Goal: Communication & Community: Answer question/provide support

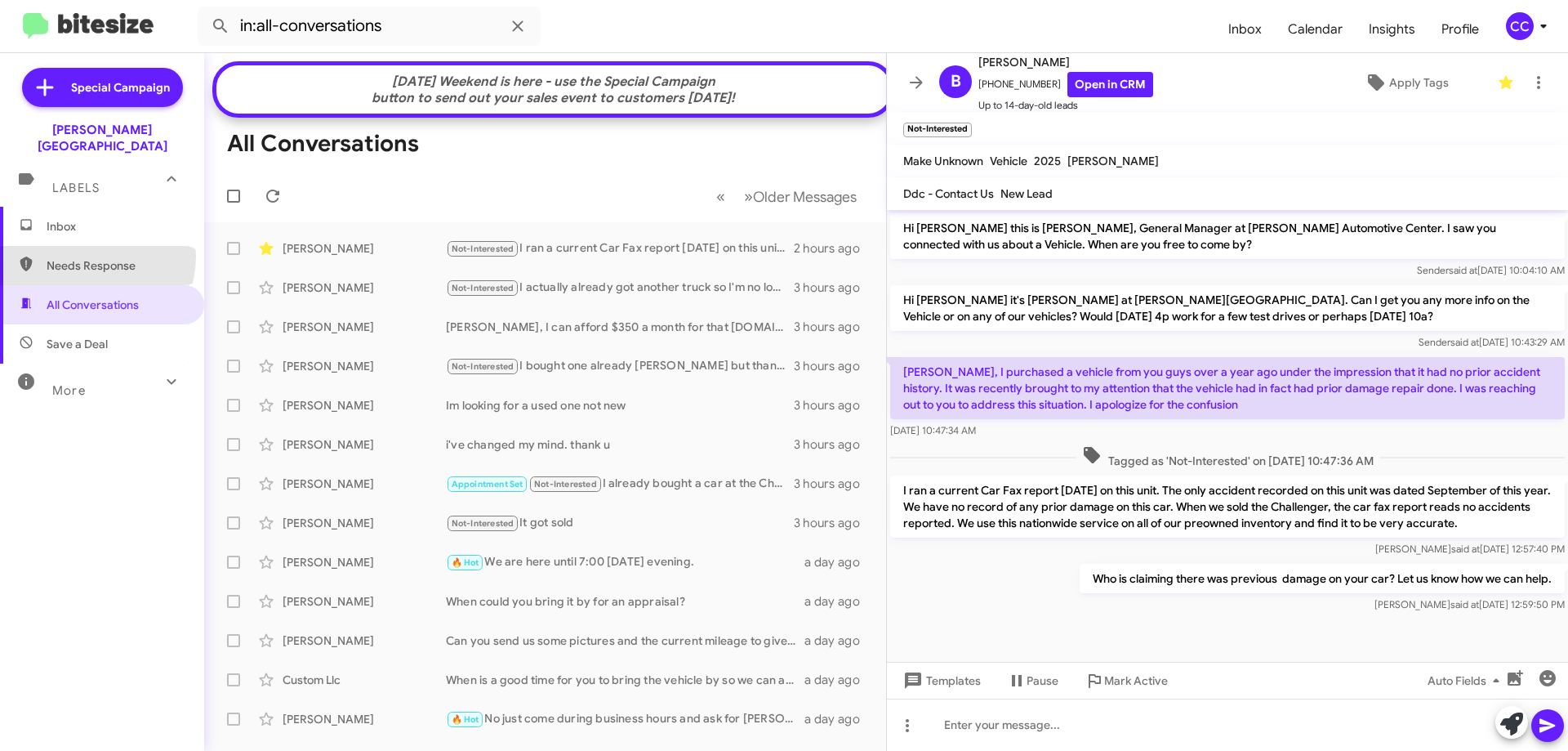
click at [82, 246] on span "Needs Response" at bounding box center [102, 265] width 204 height 39
type input "in:needs-response"
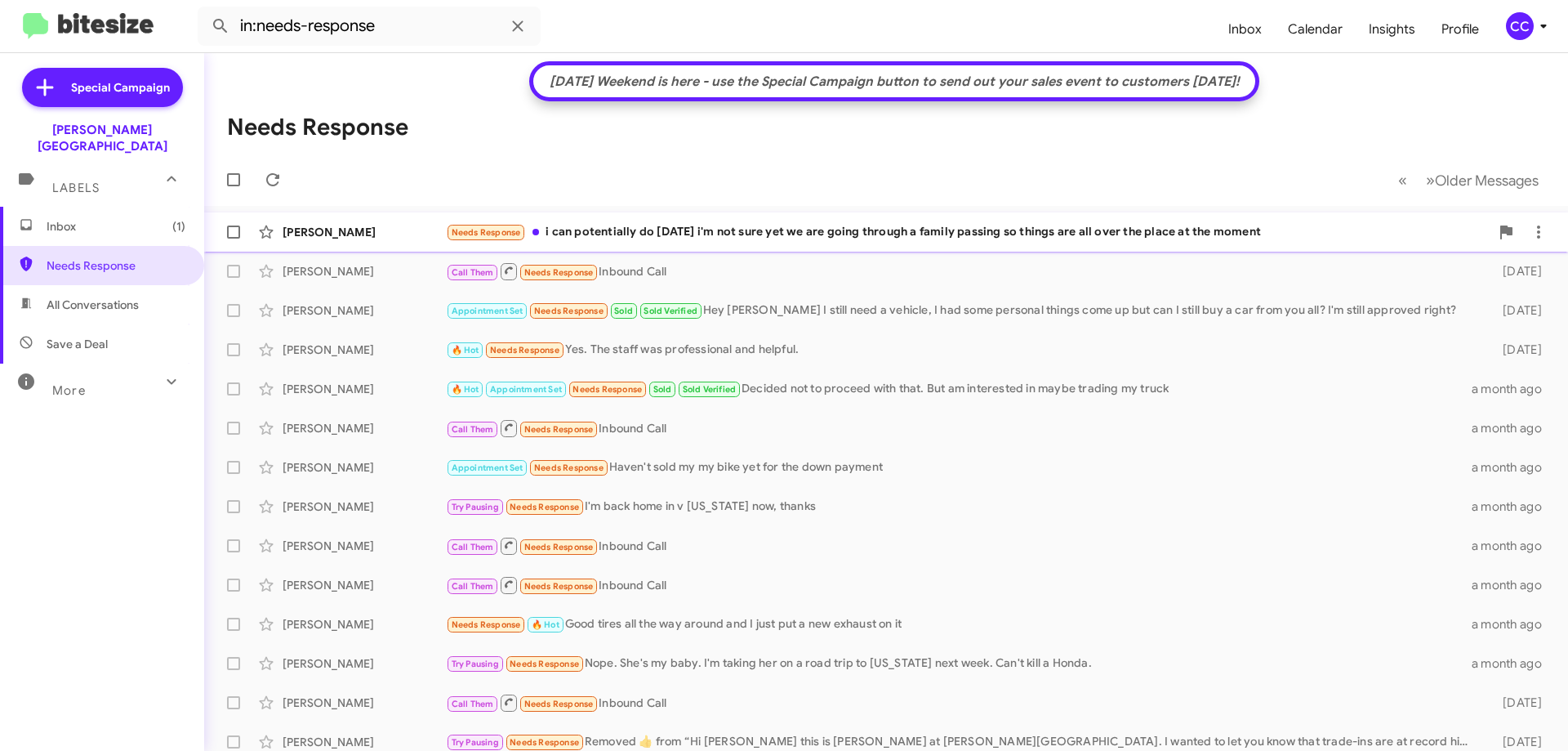
click at [335, 230] on div "[PERSON_NAME]" at bounding box center [365, 232] width 164 height 16
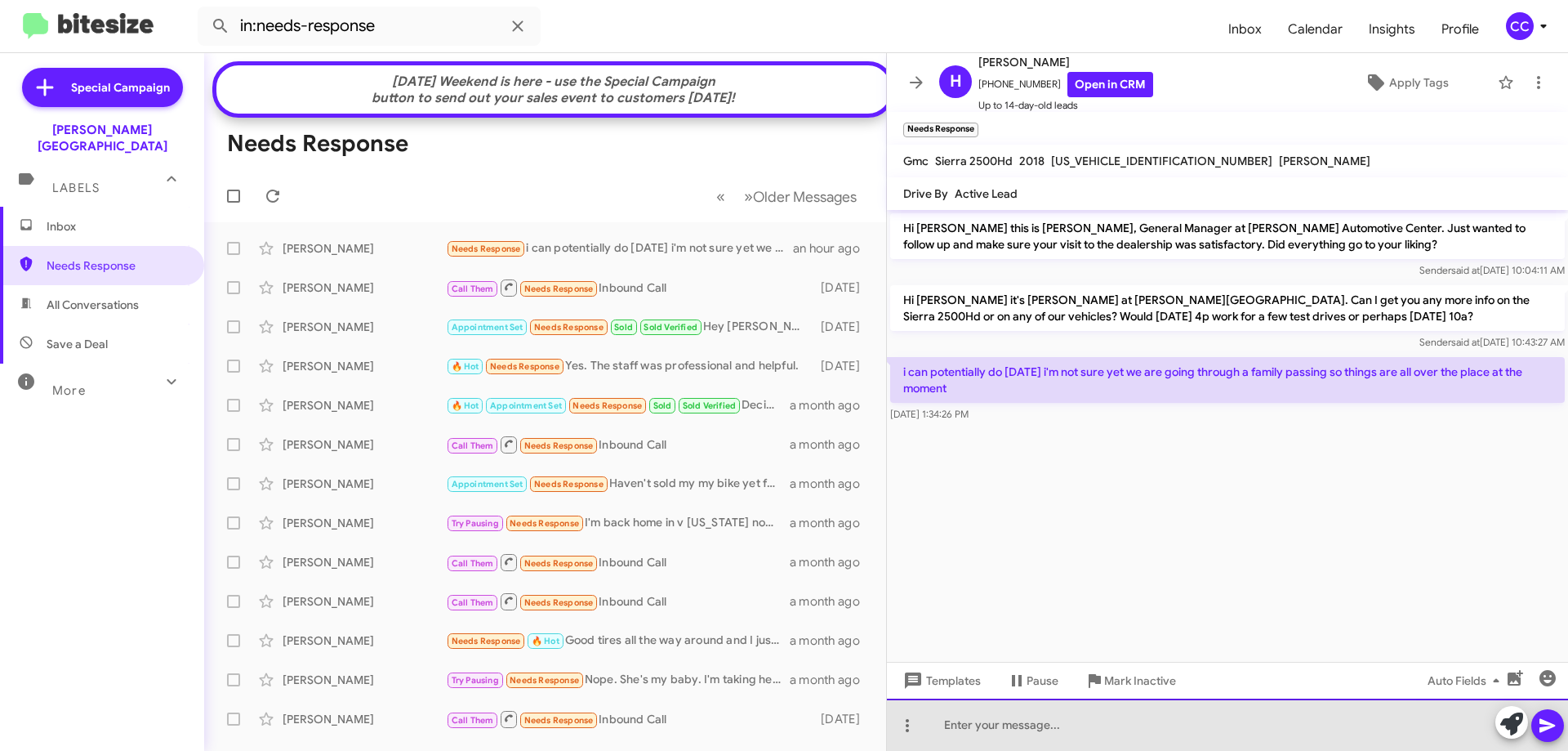
drag, startPoint x: 974, startPoint y: 729, endPoint x: 1029, endPoint y: 616, distance: 125.7
click at [976, 728] on div at bounding box center [1228, 724] width 682 height 52
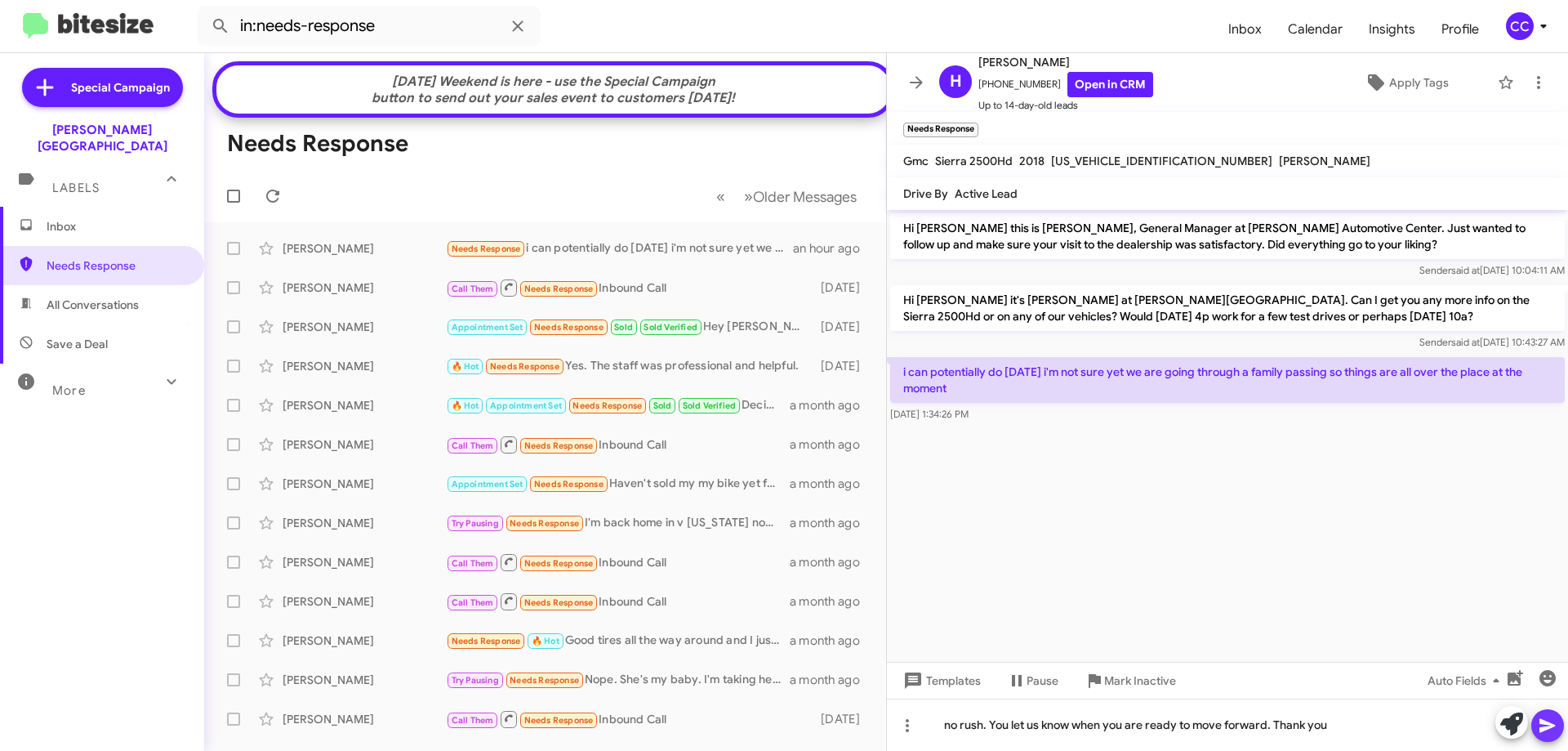
click at [1542, 729] on icon at bounding box center [1547, 726] width 15 height 14
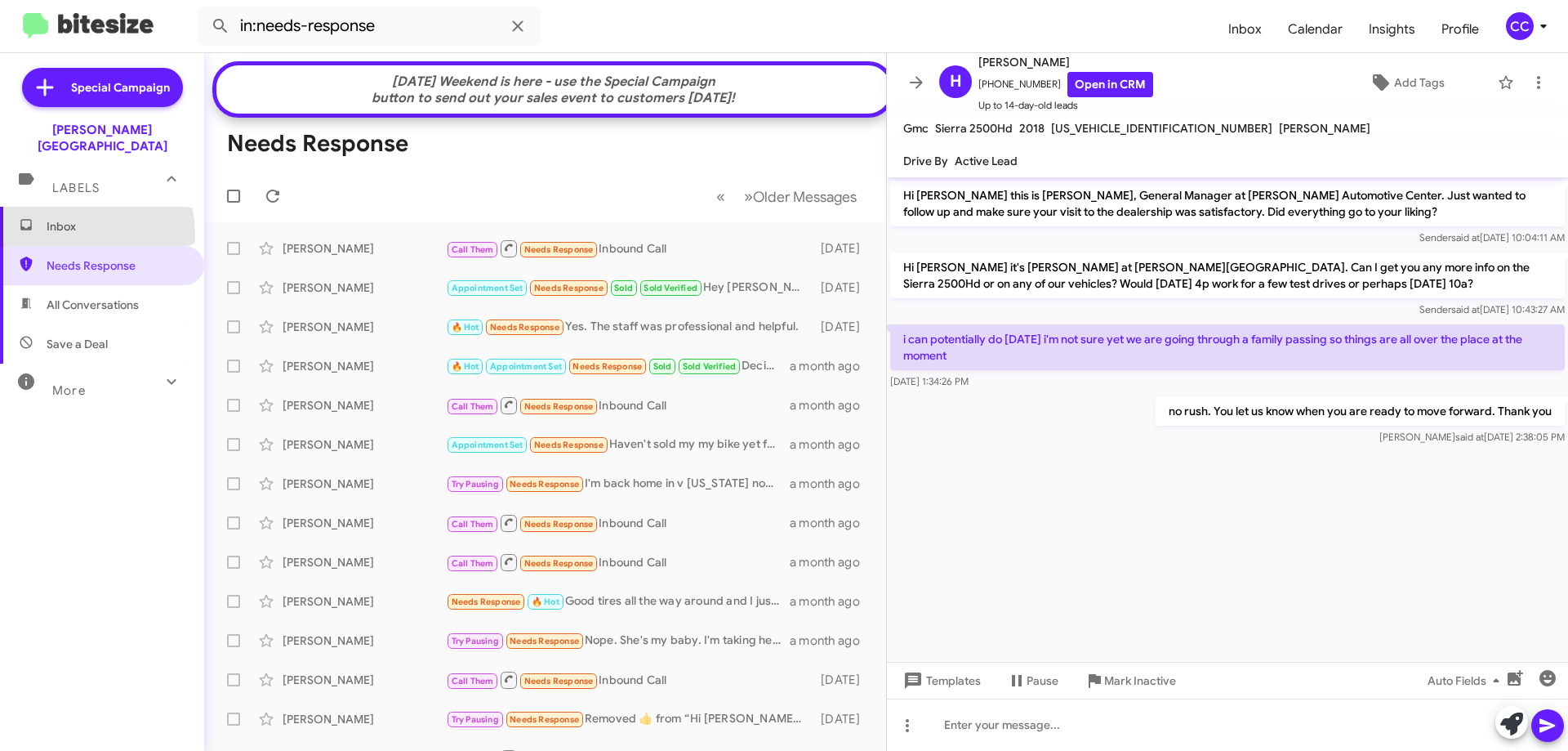
click at [57, 218] on span "Inbox" at bounding box center [102, 226] width 204 height 39
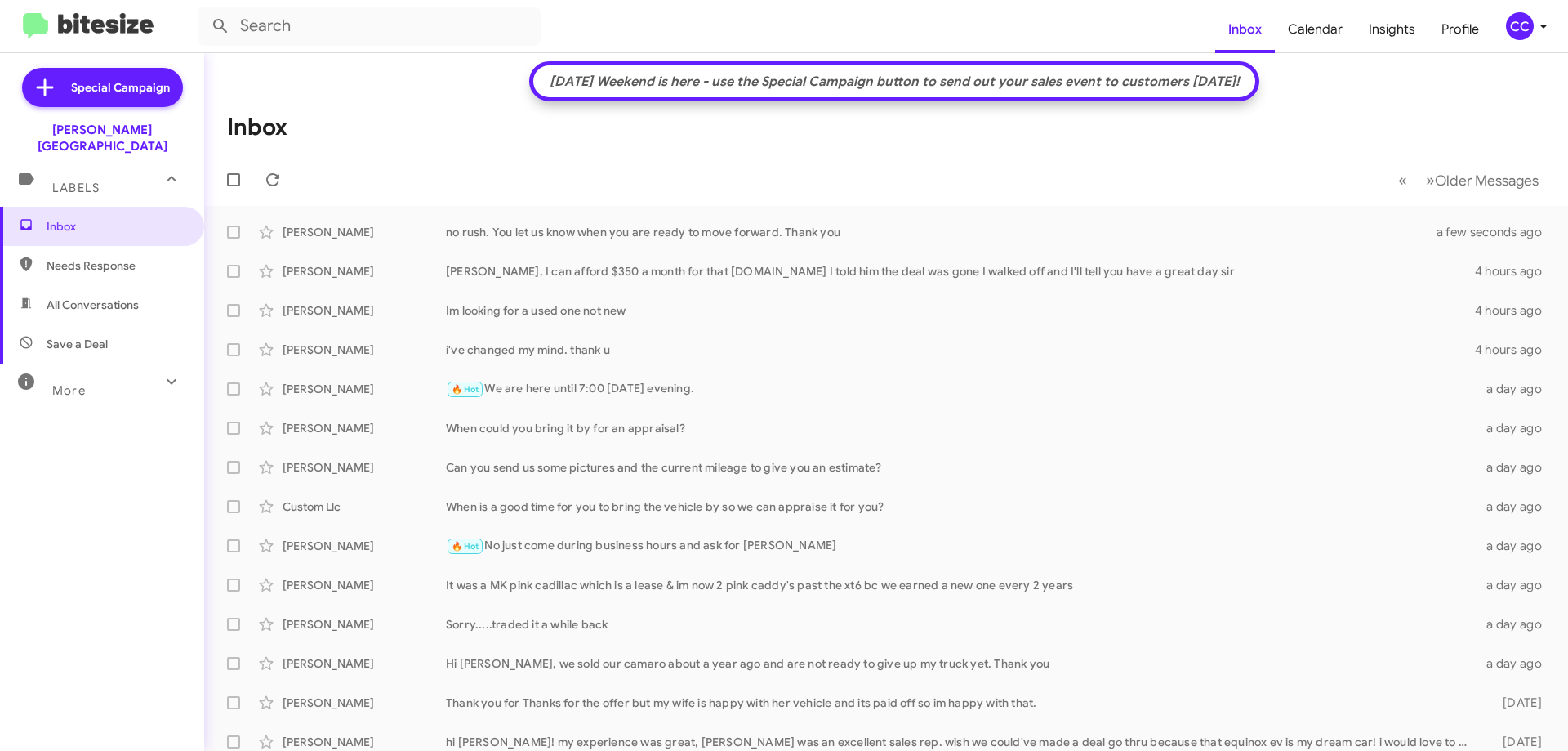
click at [92, 297] on span "All Conversations" at bounding box center [92, 305] width 92 height 16
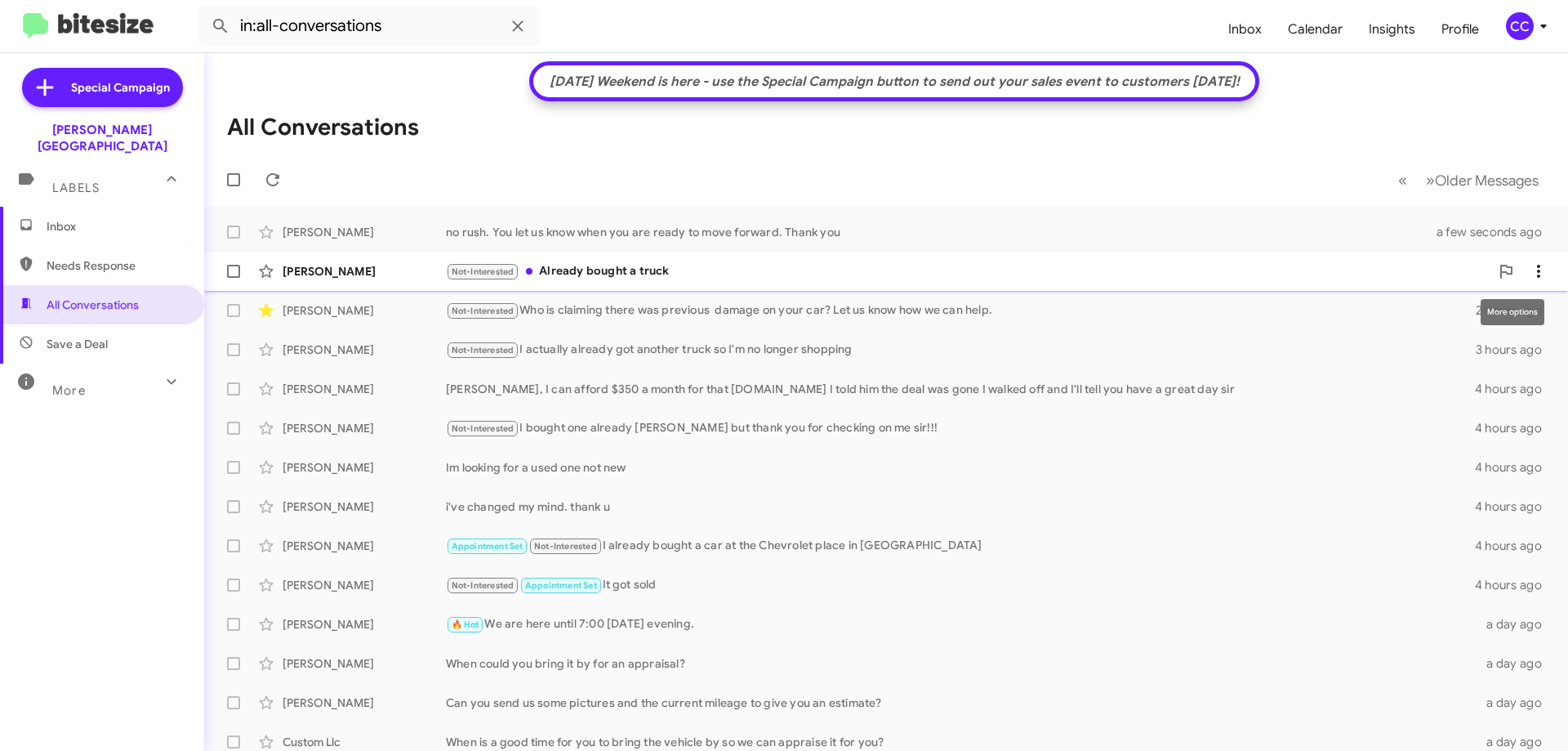
click at [1530, 275] on icon at bounding box center [1539, 271] width 20 height 20
click at [1431, 305] on span "Mark as read" at bounding box center [1397, 313] width 69 height 39
click at [87, 258] on span "Needs Response" at bounding box center [116, 266] width 139 height 16
type input "in:needs-response"
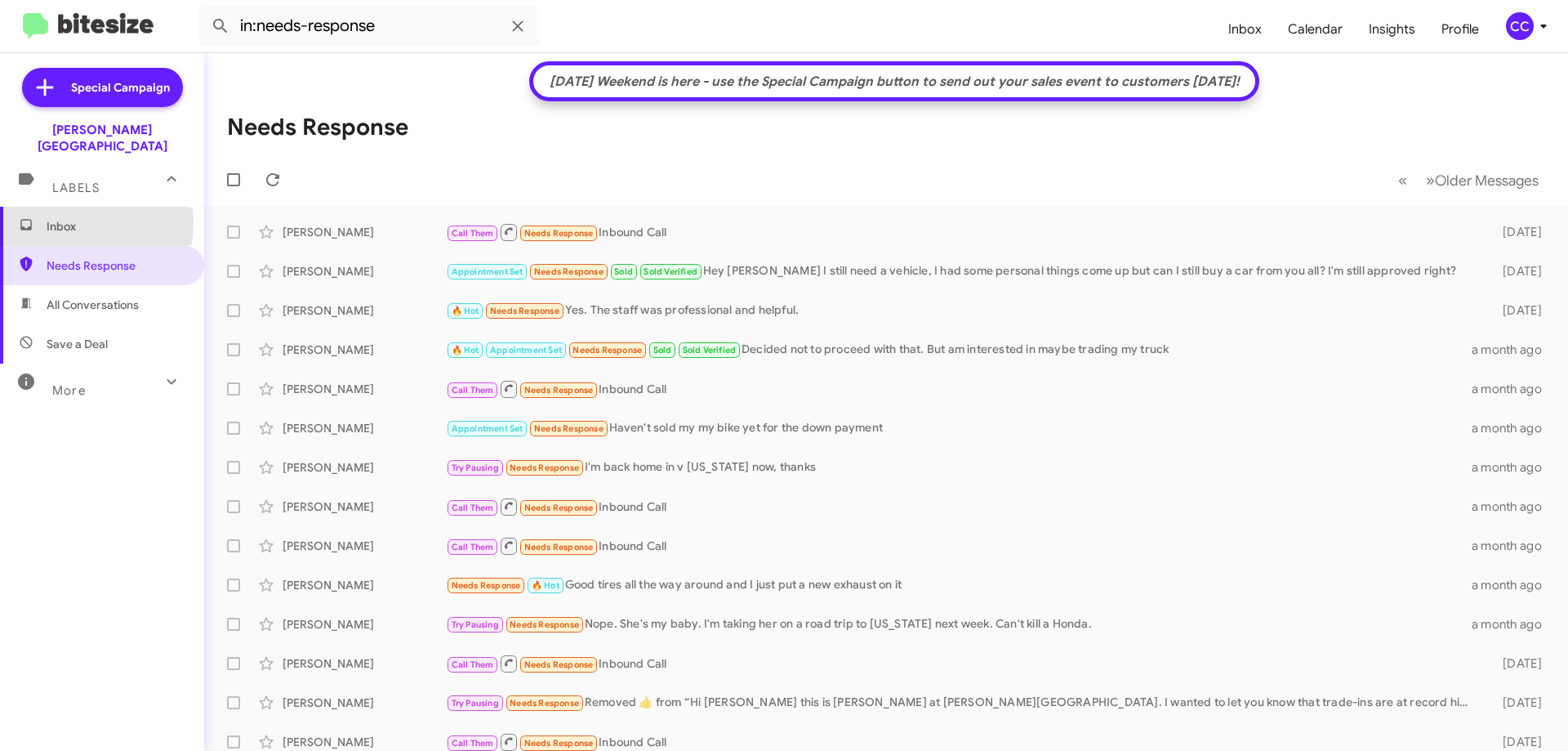
click at [60, 218] on span "Inbox" at bounding box center [116, 227] width 139 height 16
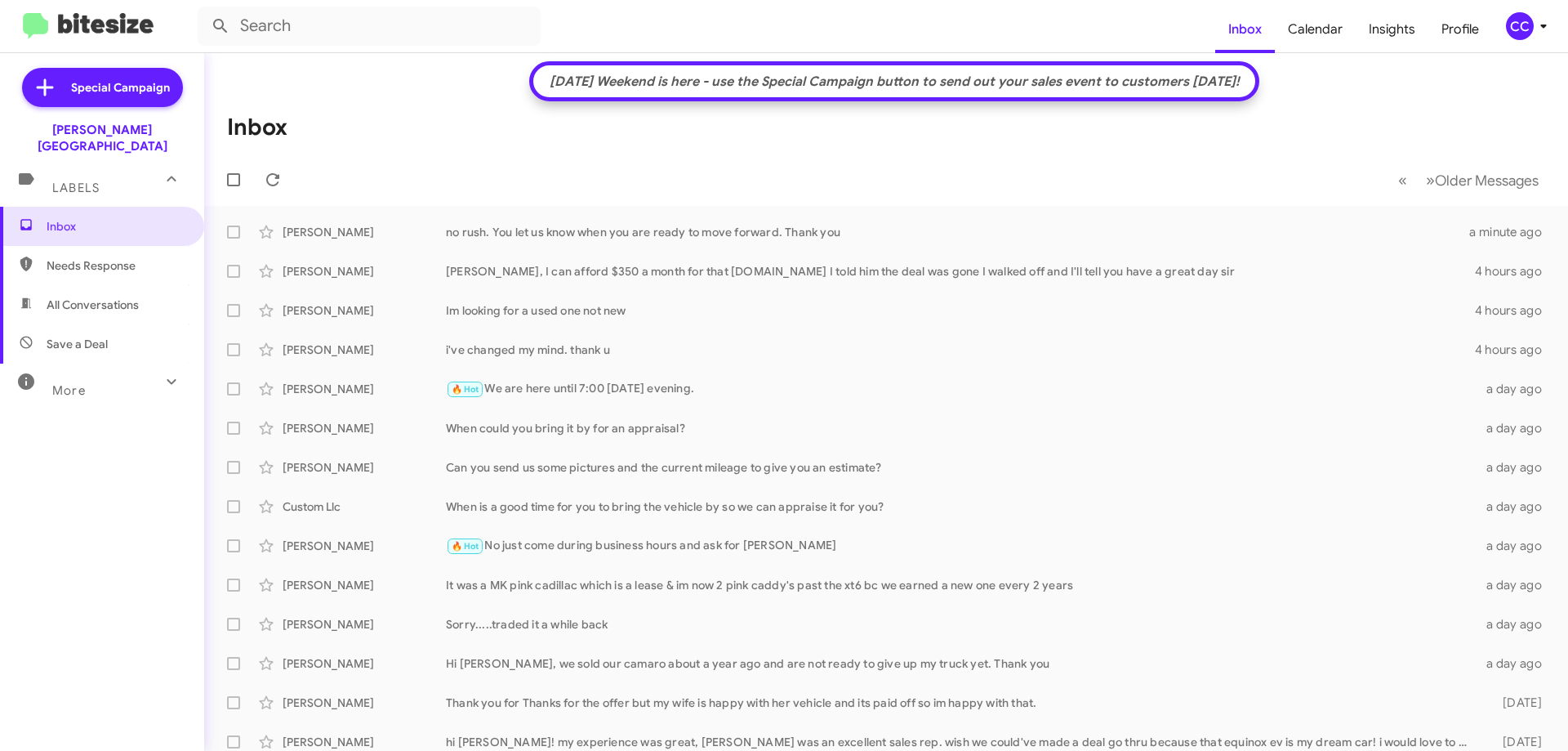
click at [81, 258] on span "Needs Response" at bounding box center [116, 266] width 139 height 16
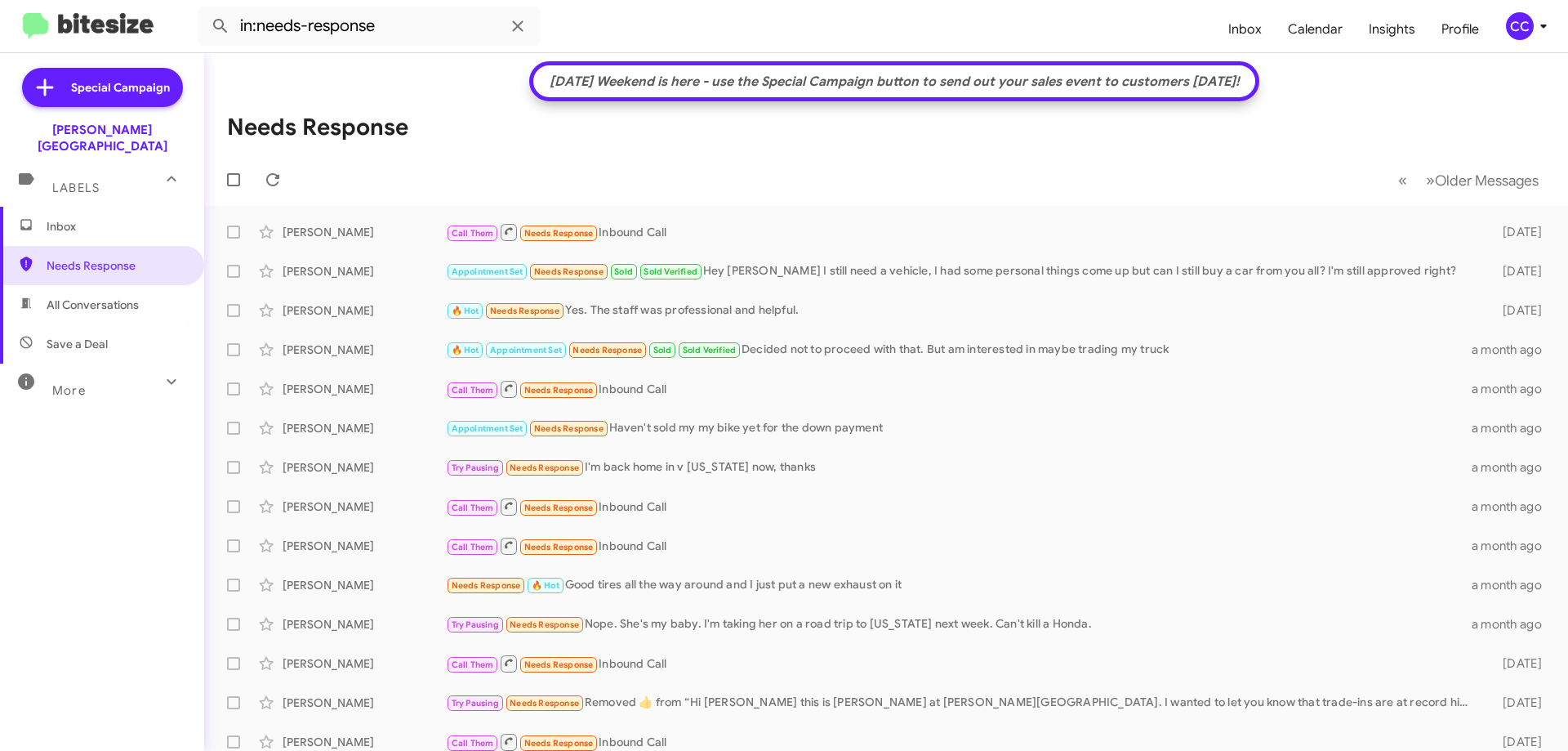
click at [86, 297] on span "All Conversations" at bounding box center [92, 305] width 92 height 16
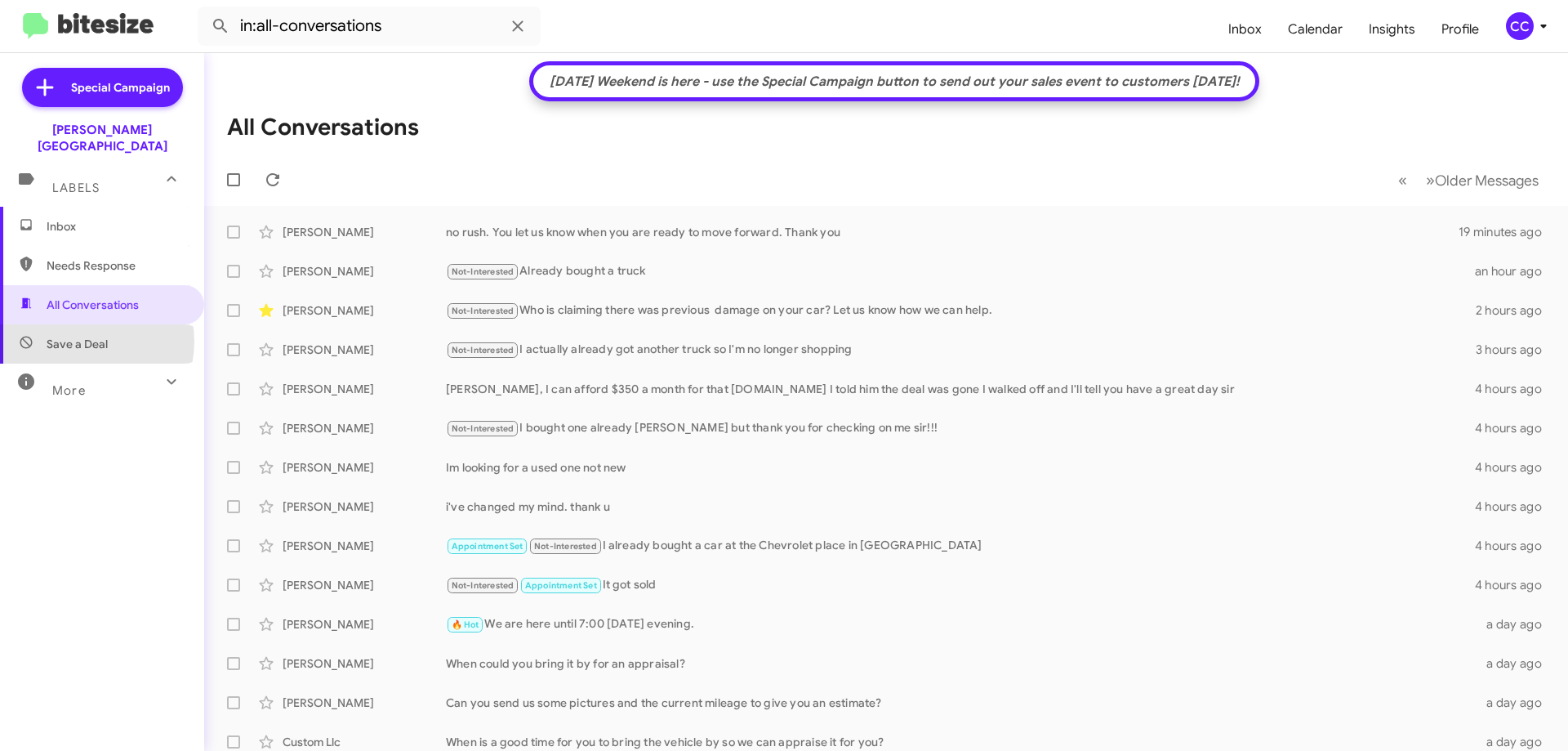
click at [86, 336] on span "Save a Deal" at bounding box center [76, 344] width 61 height 16
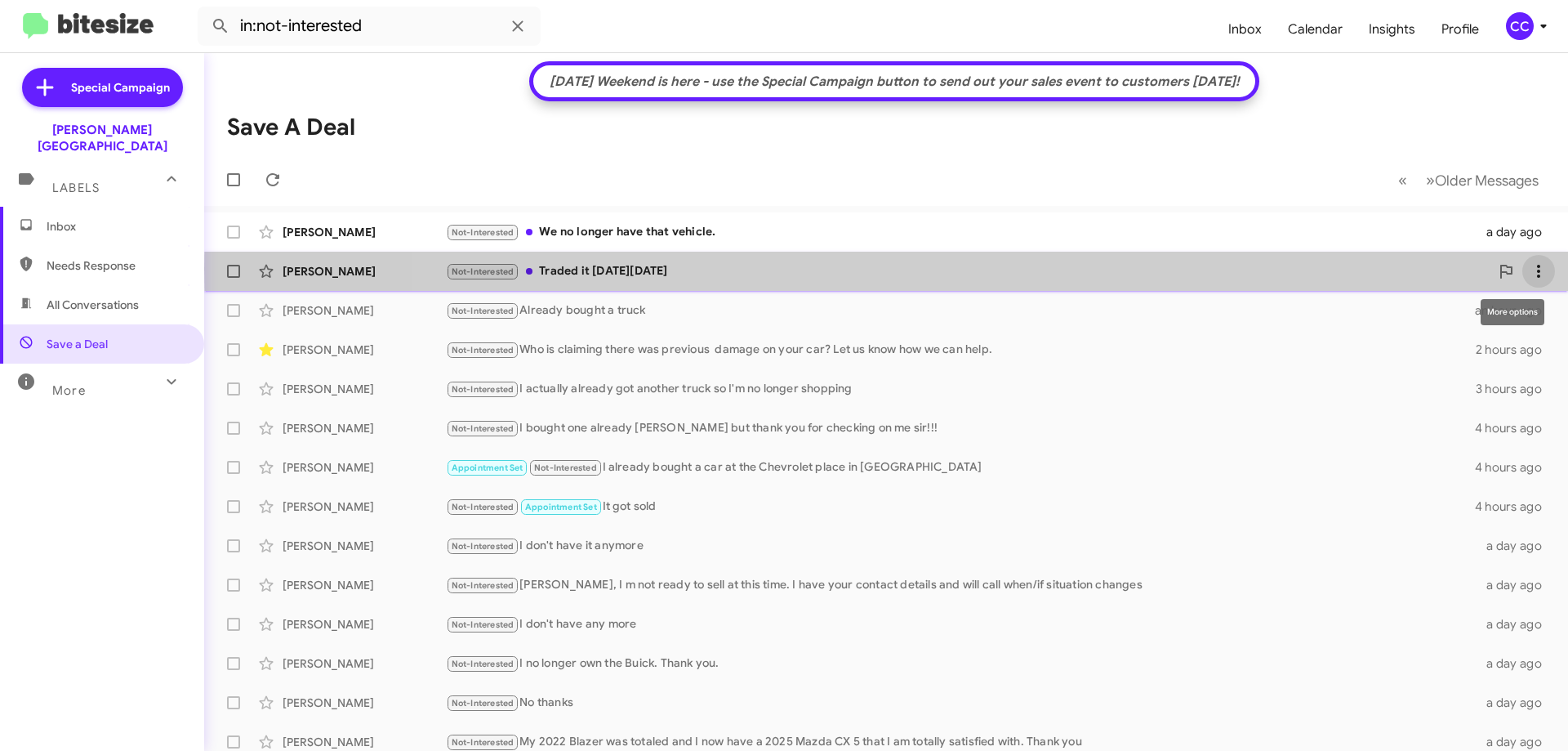
click at [1529, 269] on icon at bounding box center [1539, 271] width 20 height 20
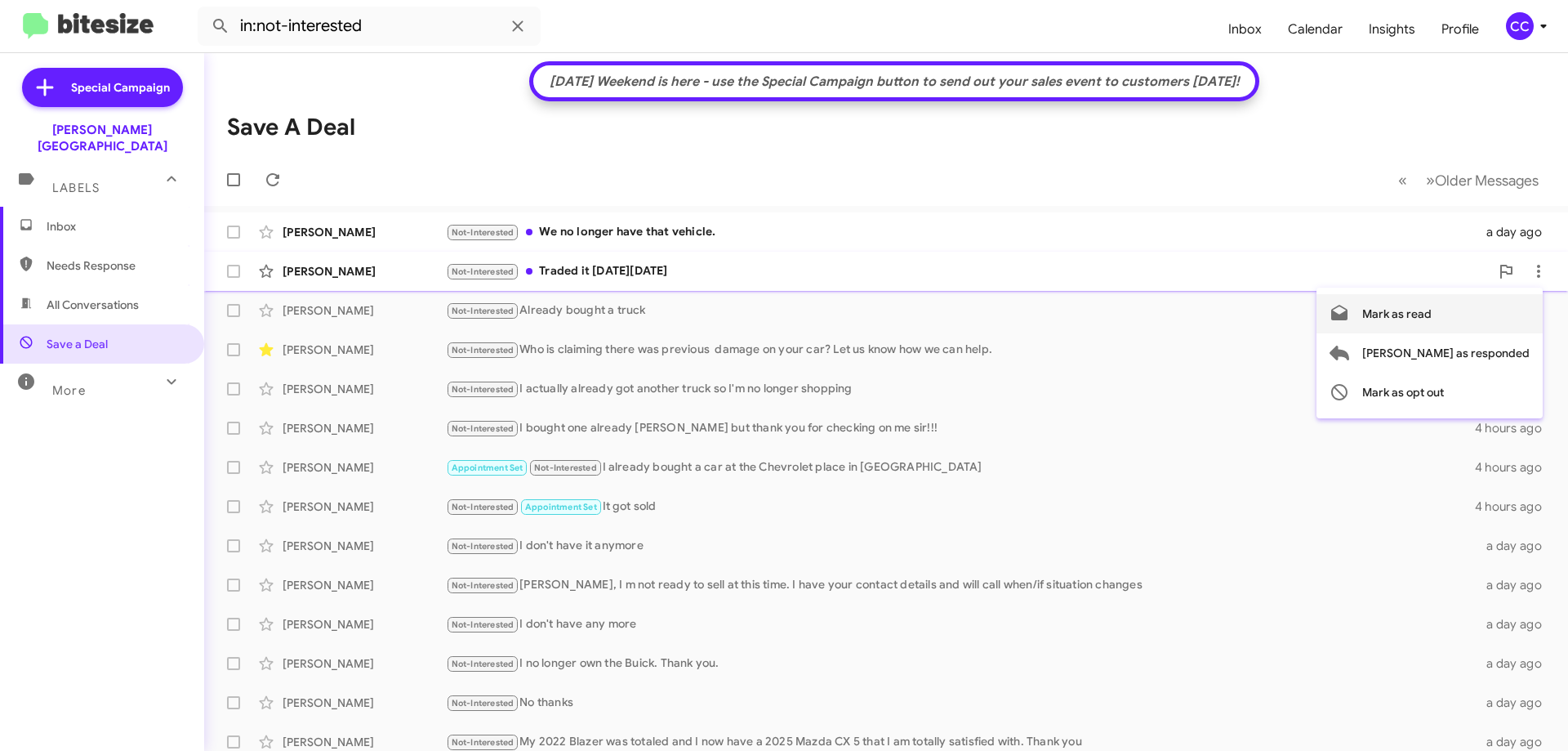
click at [1431, 315] on span "Mark as read" at bounding box center [1397, 313] width 69 height 39
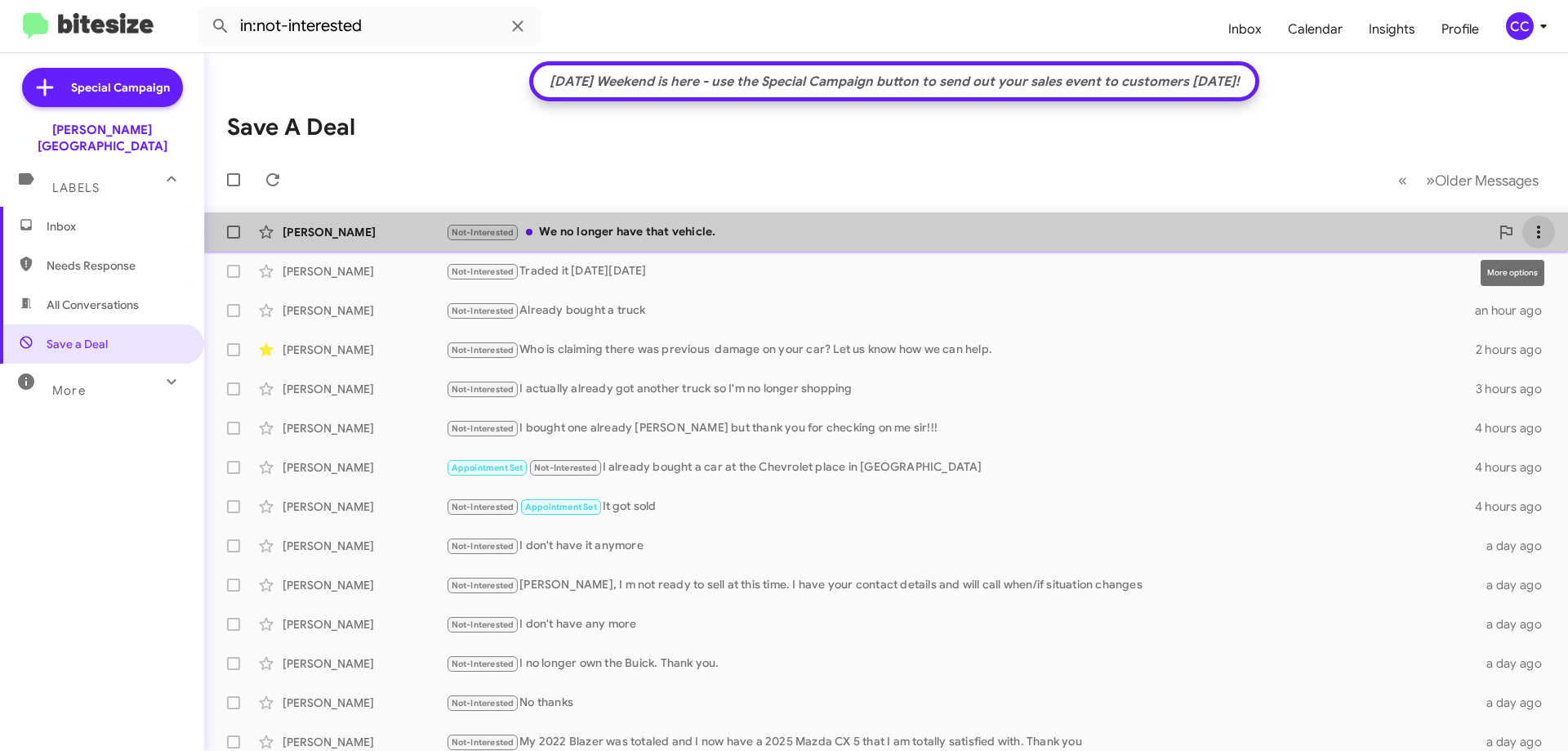
click at [1530, 234] on icon at bounding box center [1539, 232] width 20 height 20
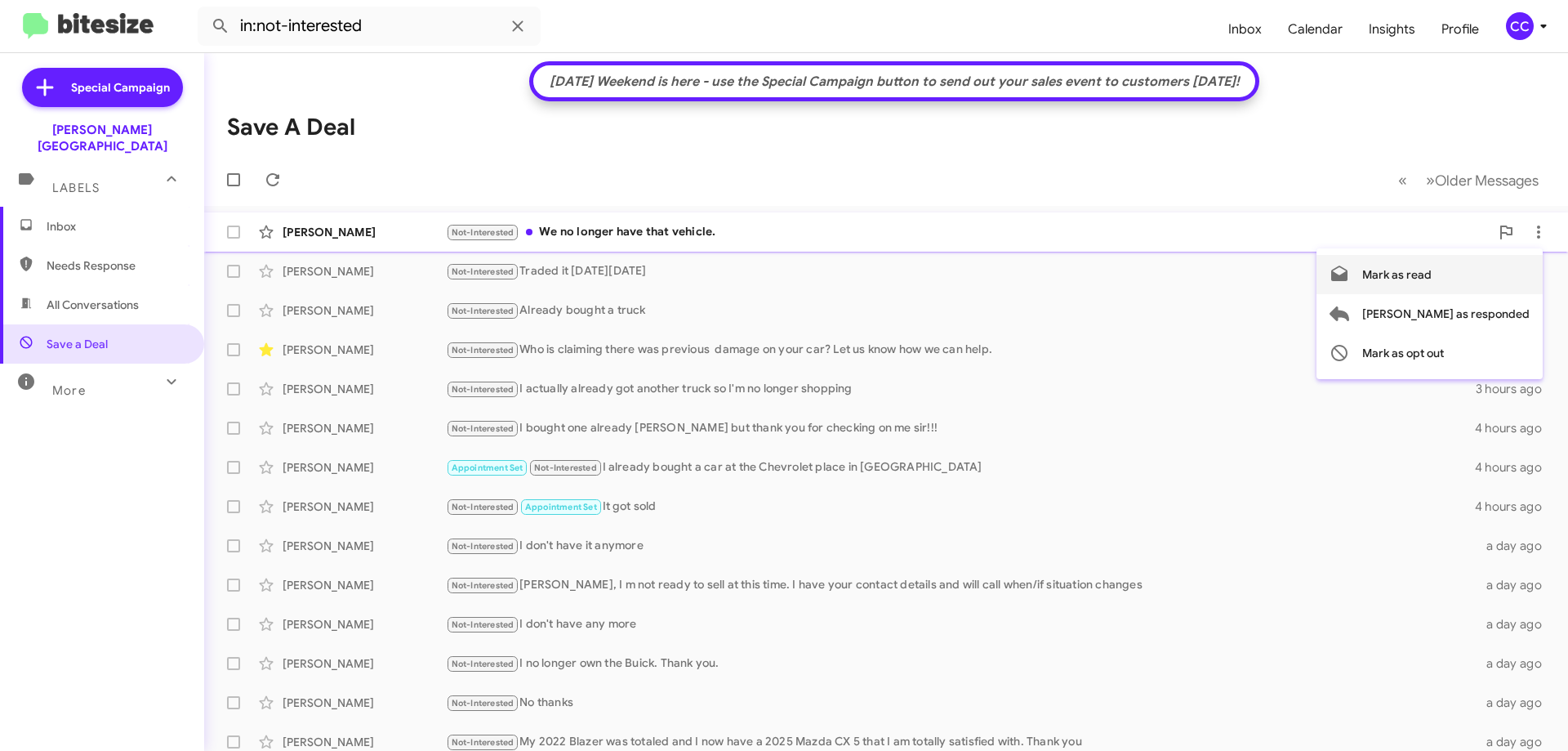
click at [1431, 275] on span "Mark as read" at bounding box center [1397, 274] width 69 height 39
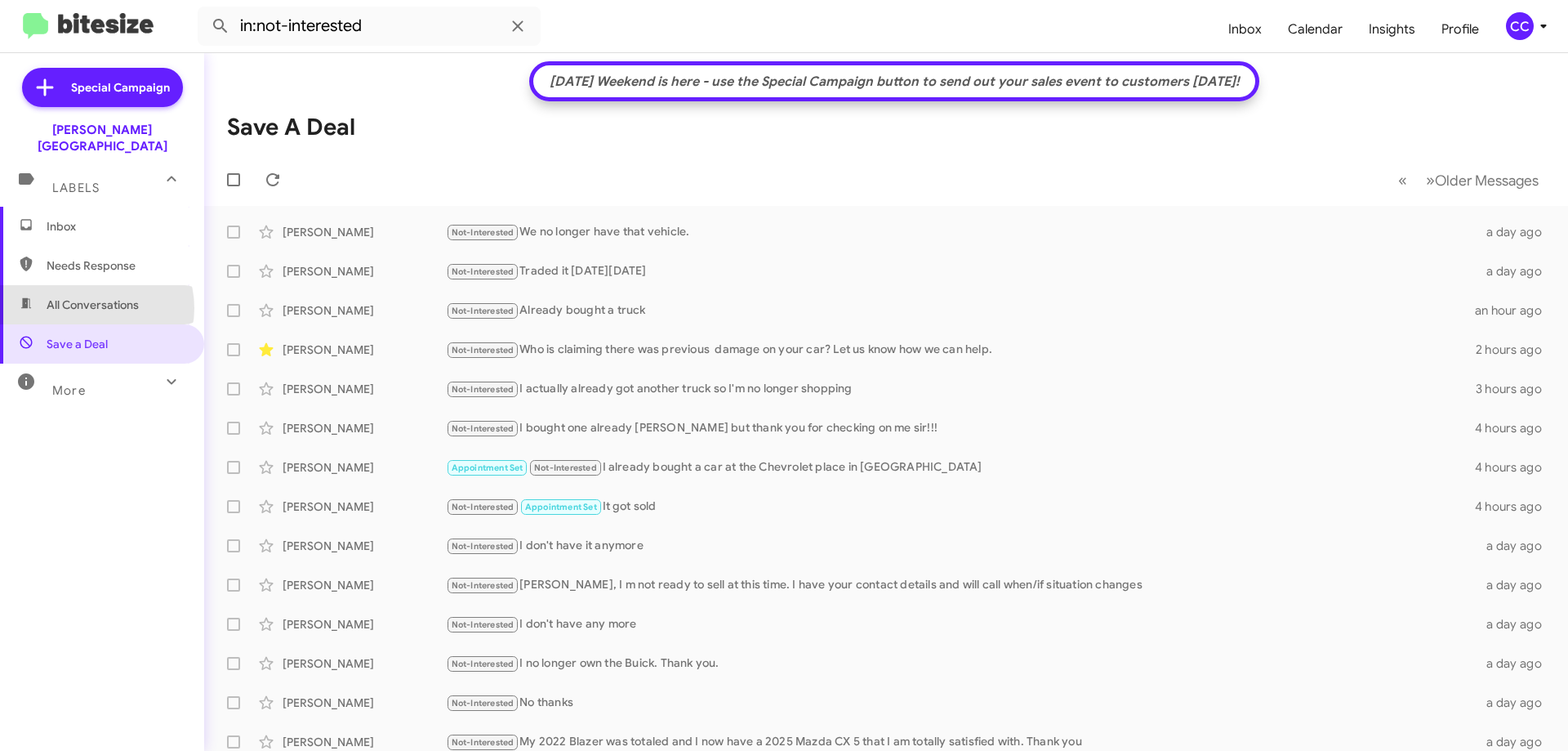
click at [92, 297] on span "All Conversations" at bounding box center [92, 305] width 92 height 16
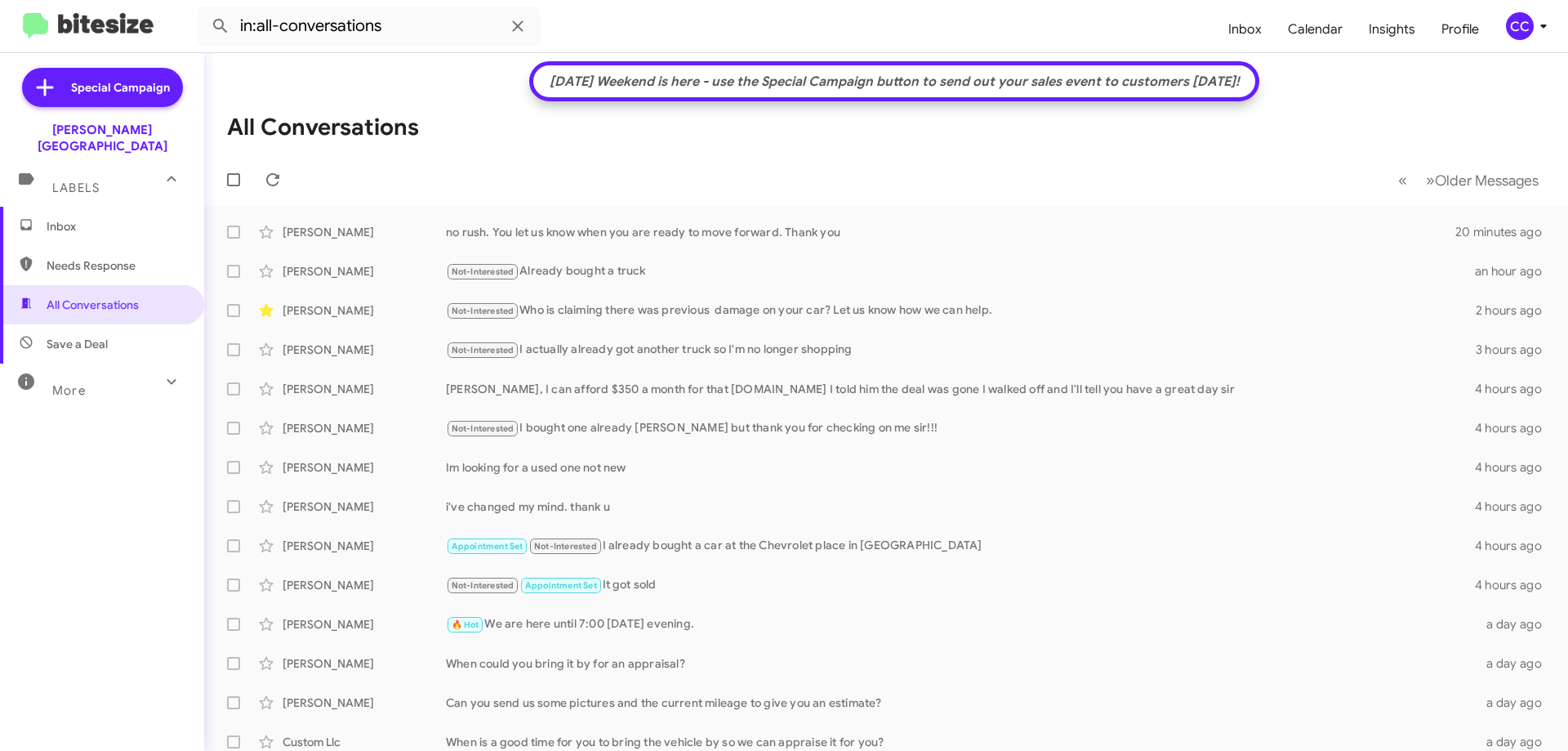
click at [115, 258] on span "Needs Response" at bounding box center [116, 266] width 139 height 16
type input "in:needs-response"
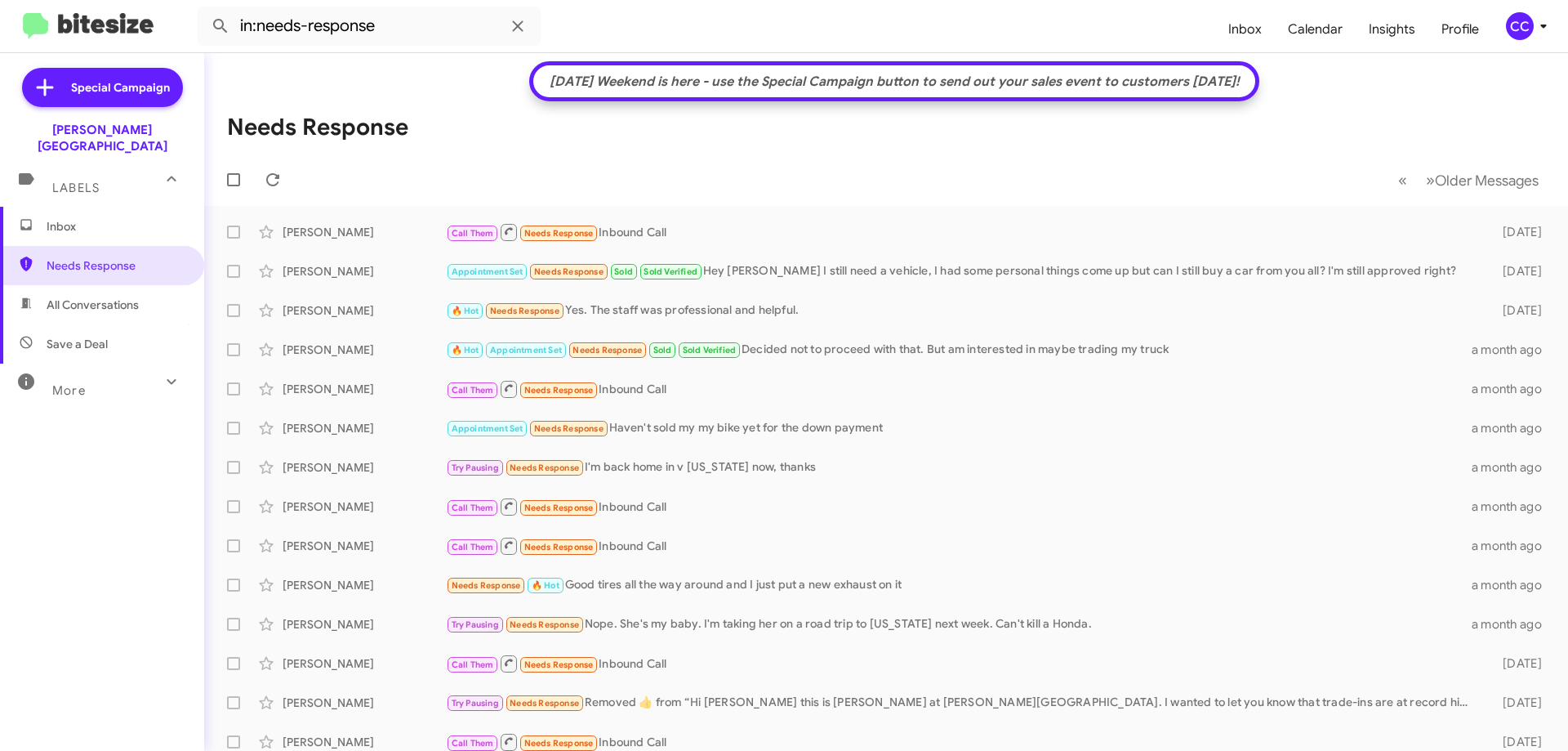
click at [44, 208] on span "Inbox" at bounding box center [102, 226] width 204 height 39
